Goal: Task Accomplishment & Management: Complete application form

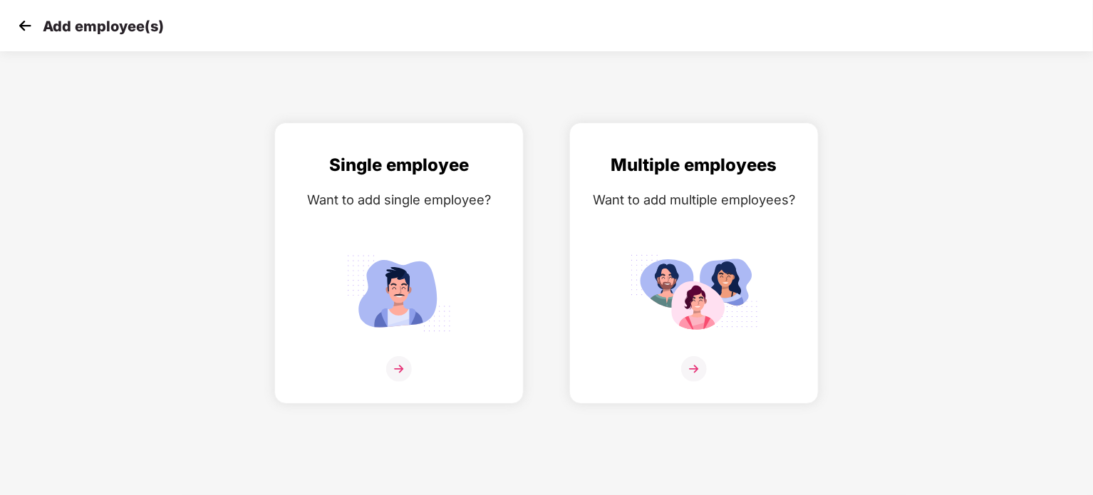
click at [24, 20] on img at bounding box center [24, 25] width 21 height 21
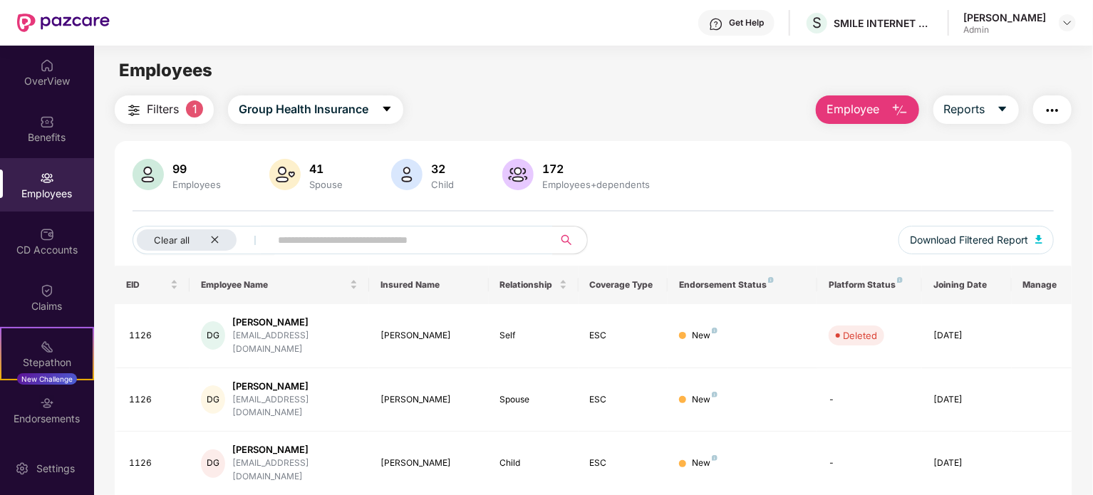
click at [868, 103] on span "Employee" at bounding box center [852, 109] width 53 height 18
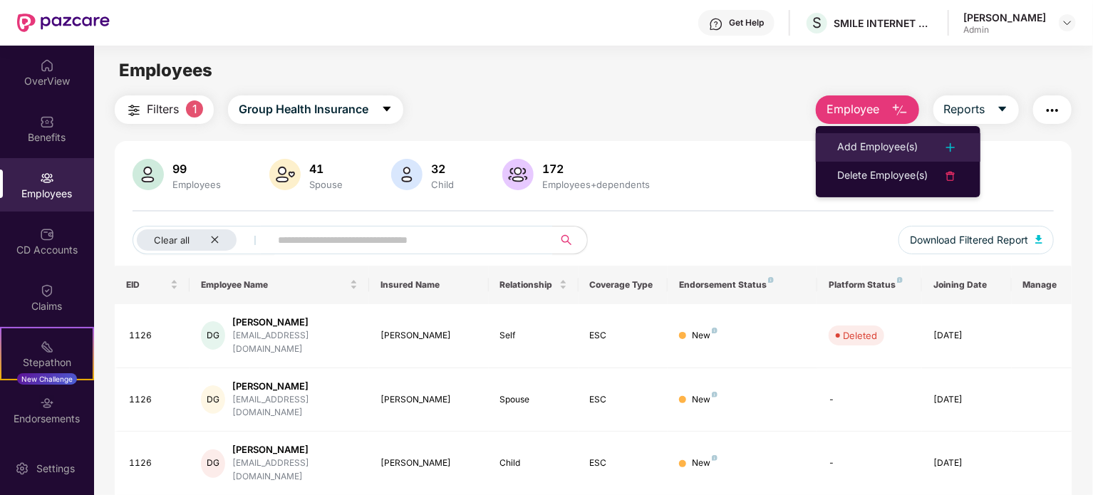
click at [869, 140] on div "Add Employee(s)" at bounding box center [877, 147] width 80 height 17
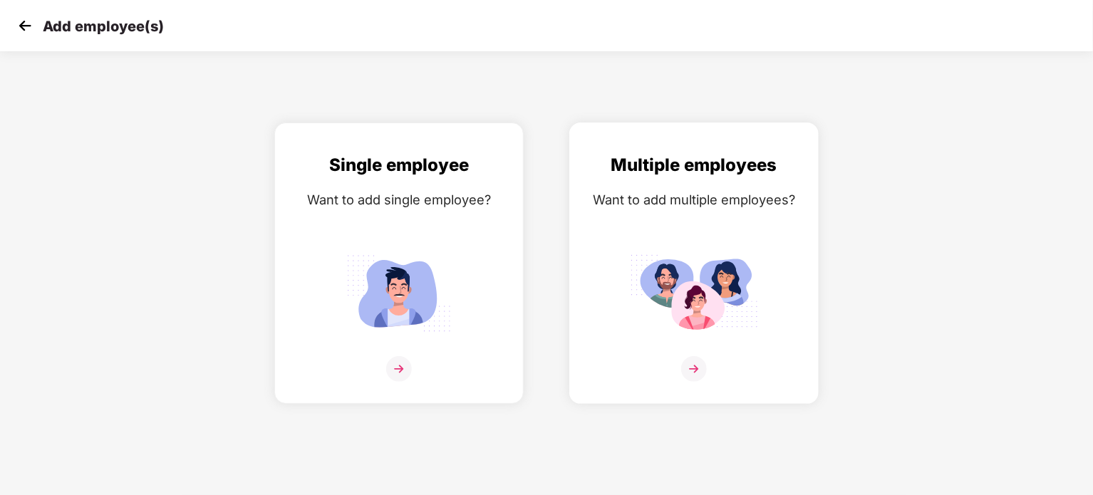
click at [759, 209] on div "Want to add multiple employees?" at bounding box center [693, 199] width 219 height 21
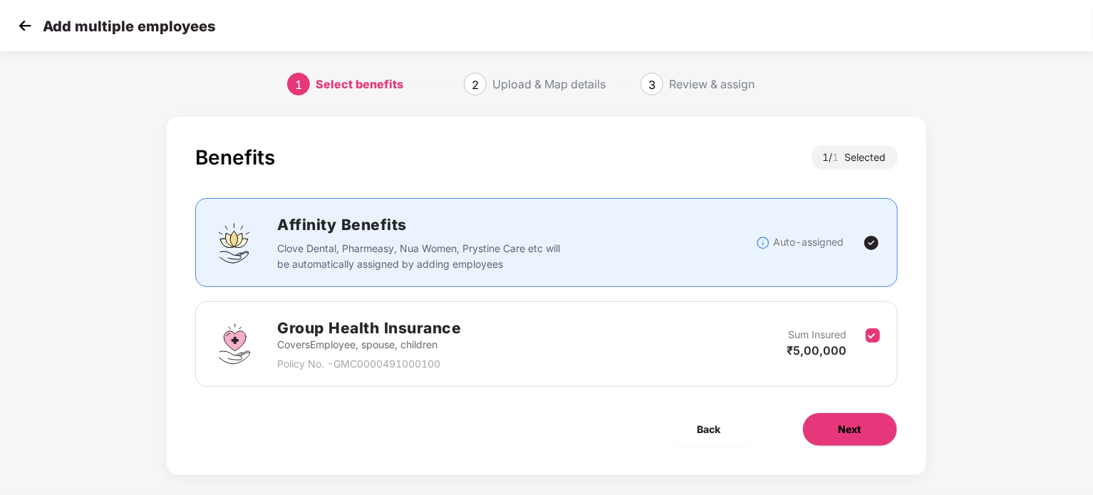
click at [821, 431] on button "Next" at bounding box center [849, 429] width 95 height 34
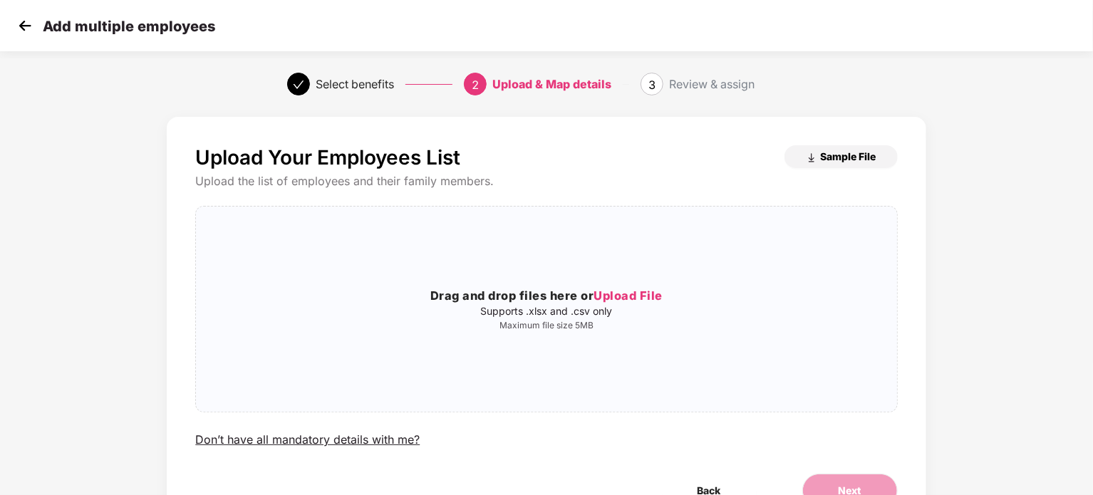
click at [822, 162] on span "Sample File" at bounding box center [849, 157] width 56 height 14
